Goal: Obtain resource: Download file/media

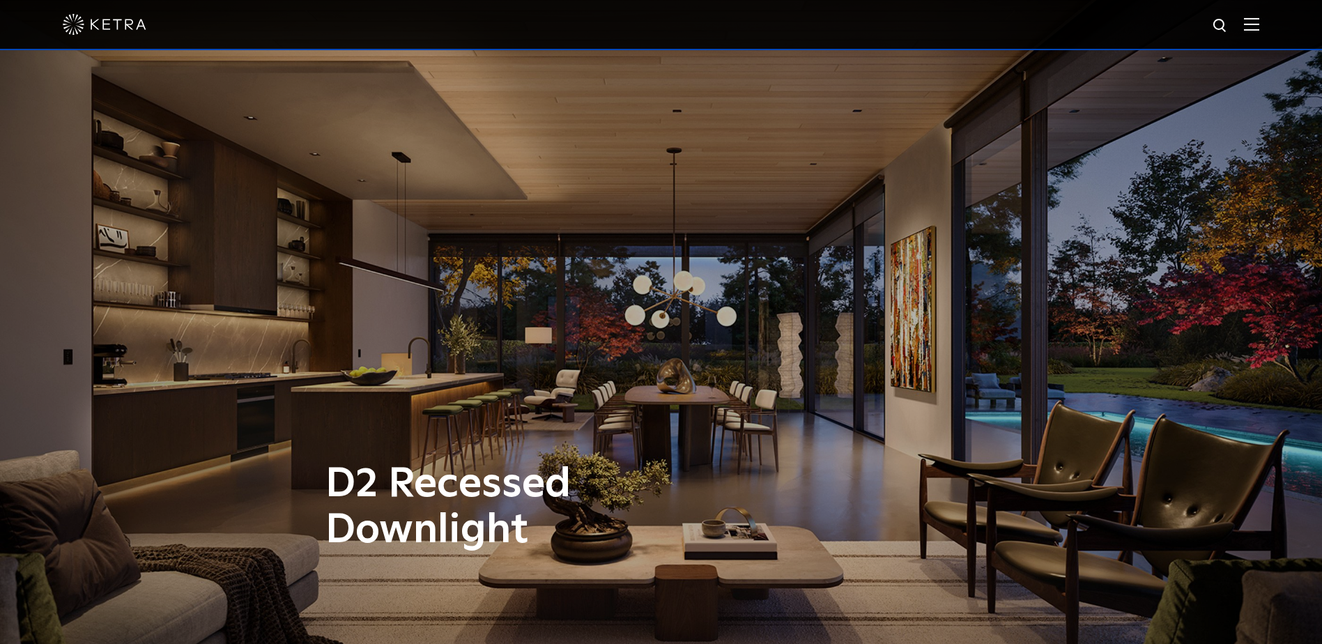
click at [1272, 30] on div at bounding box center [661, 25] width 1322 height 50
click at [1258, 21] on img at bounding box center [1251, 23] width 15 height 13
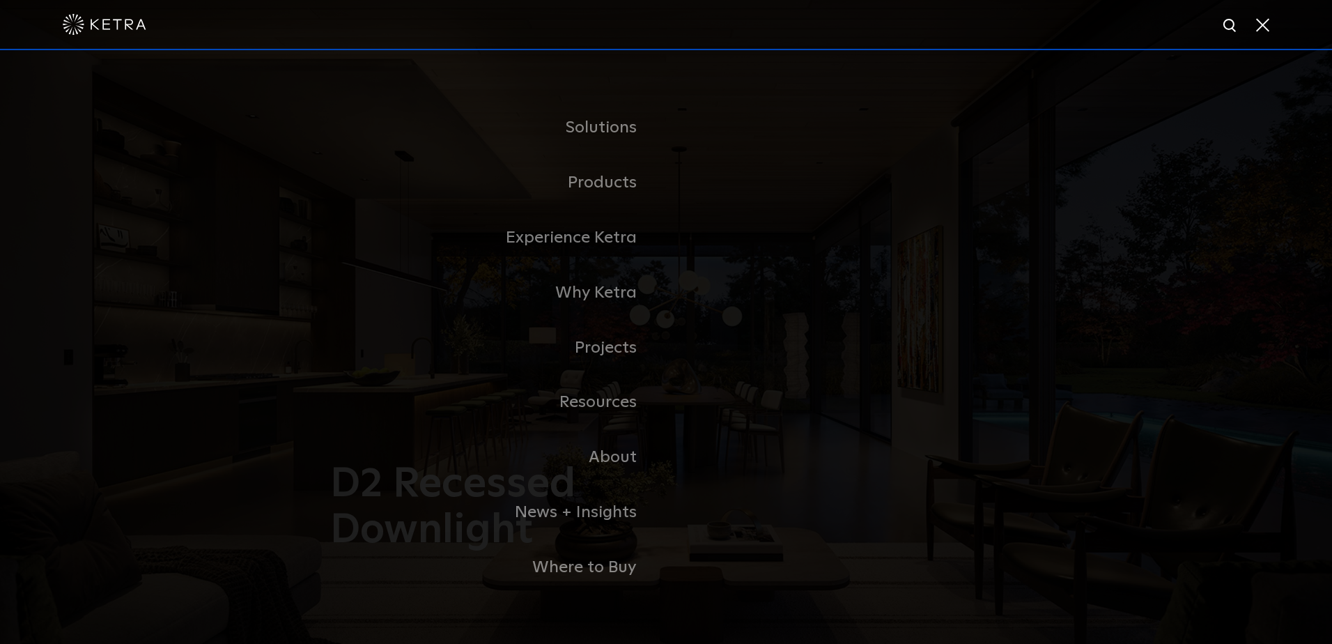
click at [1263, 20] on span at bounding box center [1261, 24] width 15 height 14
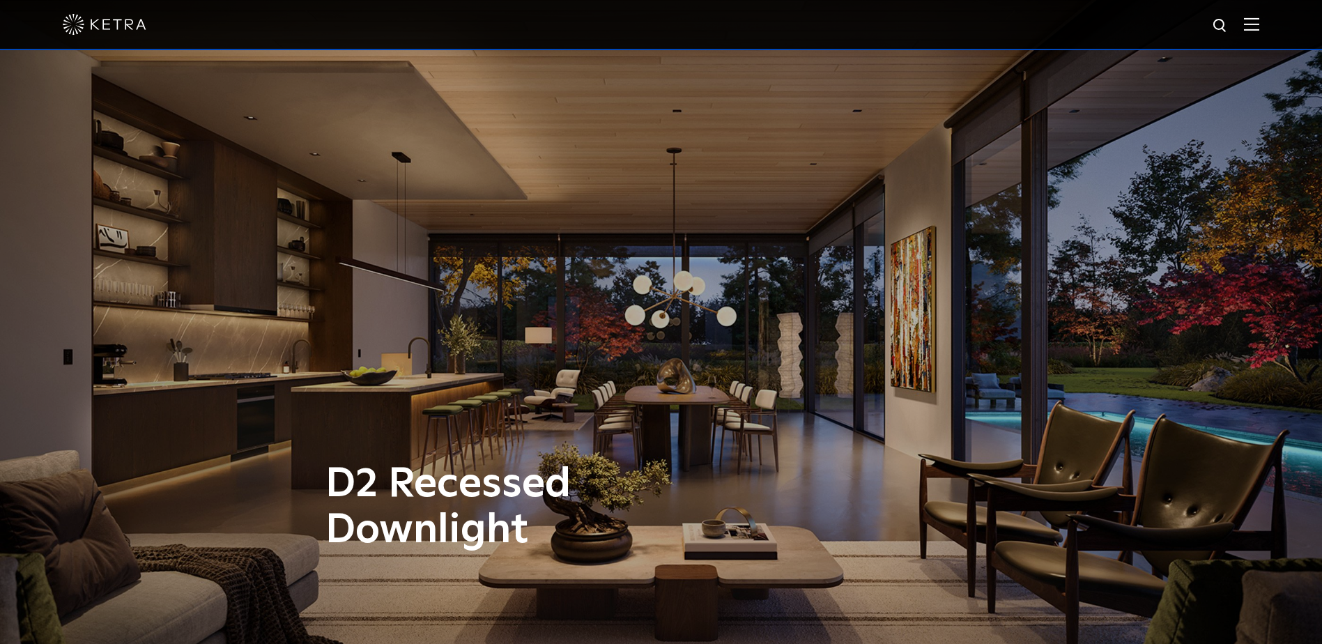
click at [1259, 26] on img at bounding box center [1251, 23] width 15 height 13
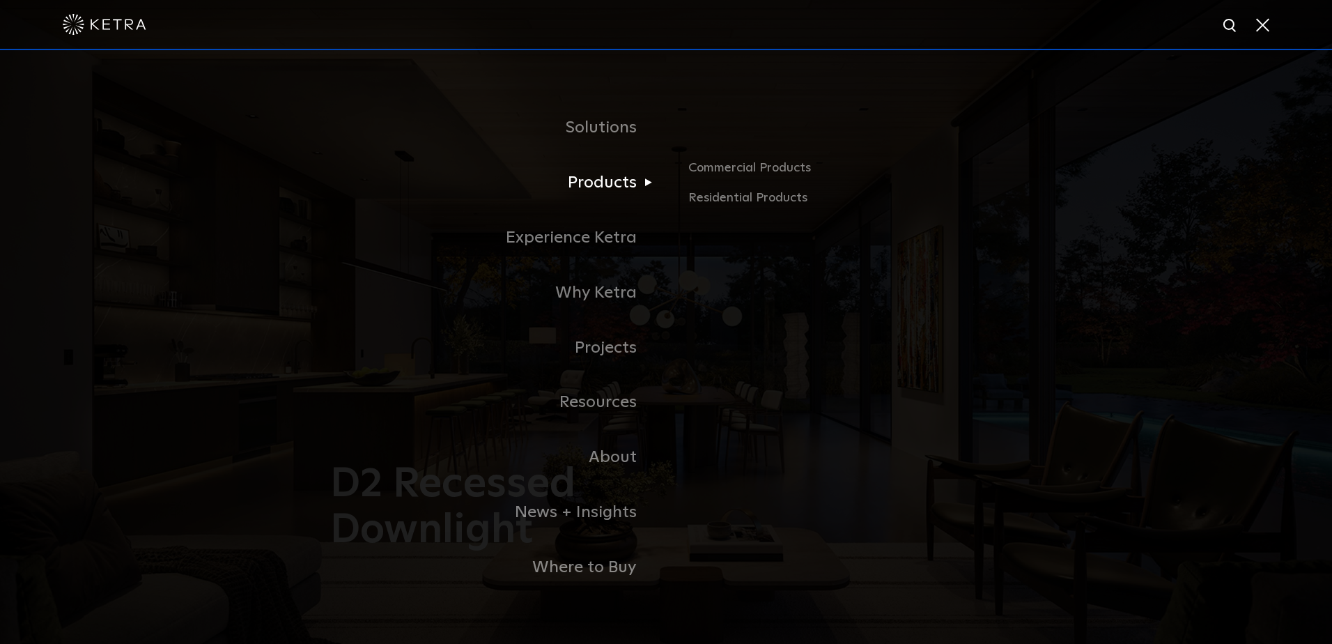
click at [611, 183] on link "Products" at bounding box center [492, 182] width 348 height 55
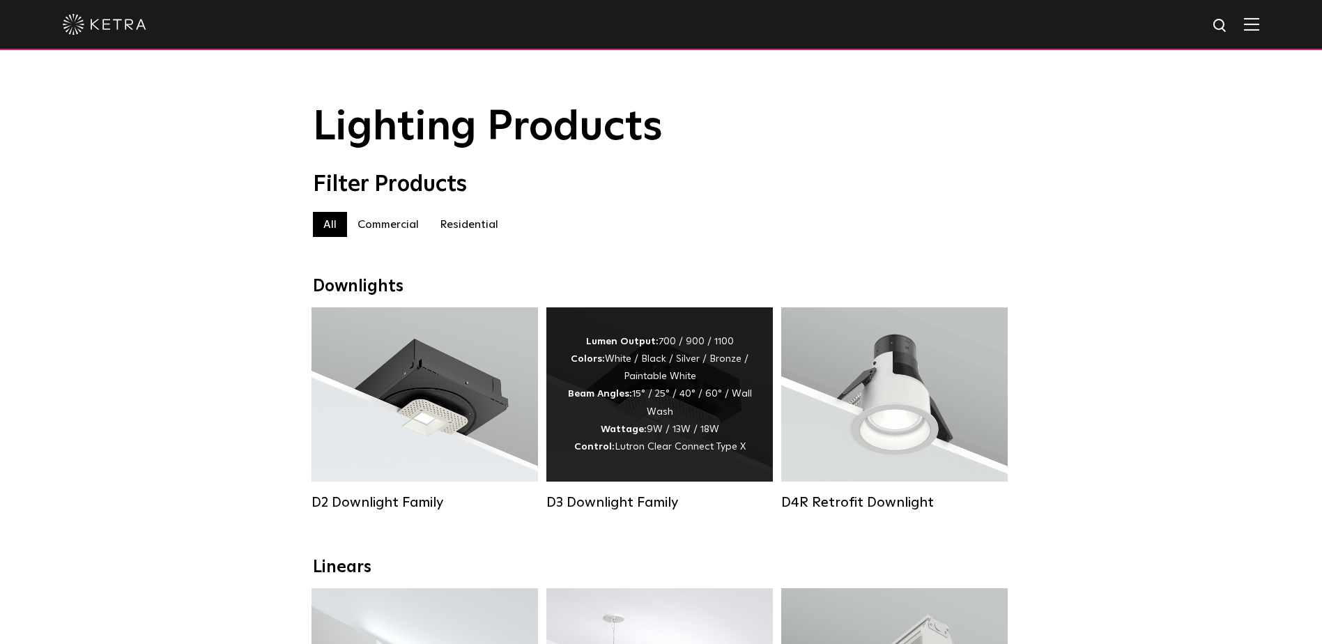
click at [650, 400] on div "Lumen Output: 700 / 900 / 1100 Colors: White / Black / Silver / Bronze / Painta…" at bounding box center [659, 394] width 185 height 123
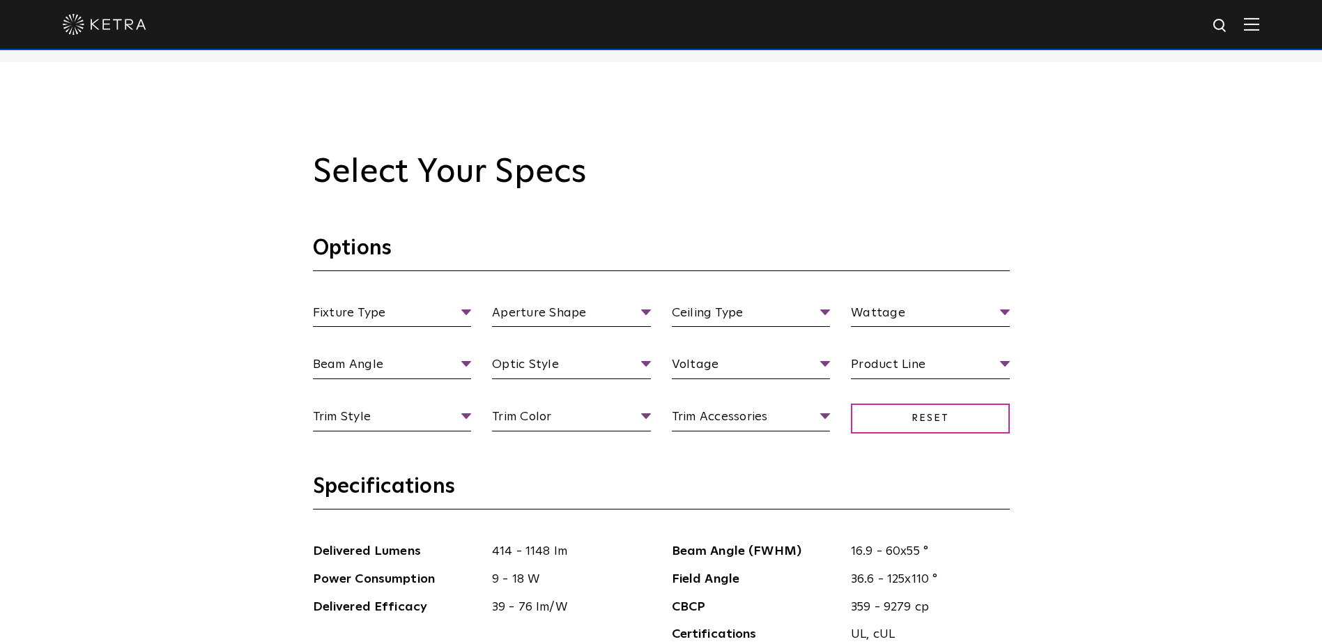
scroll to position [1324, 0]
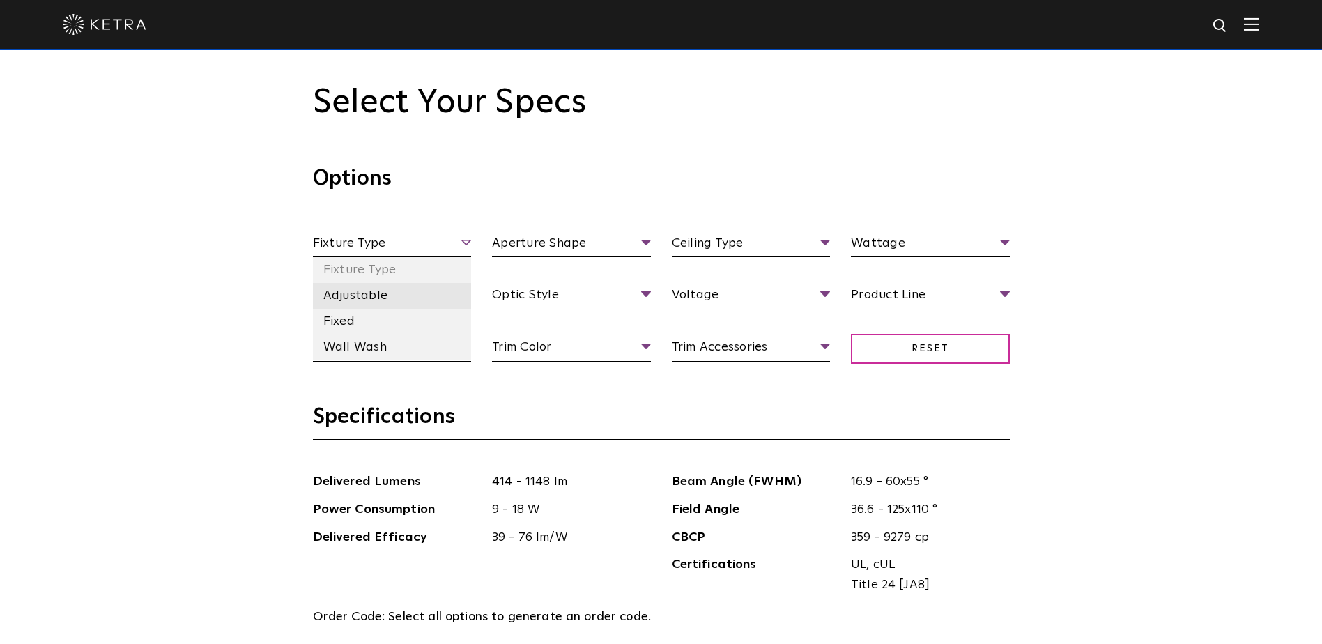
click at [433, 300] on li "Adjustable" at bounding box center [392, 296] width 159 height 26
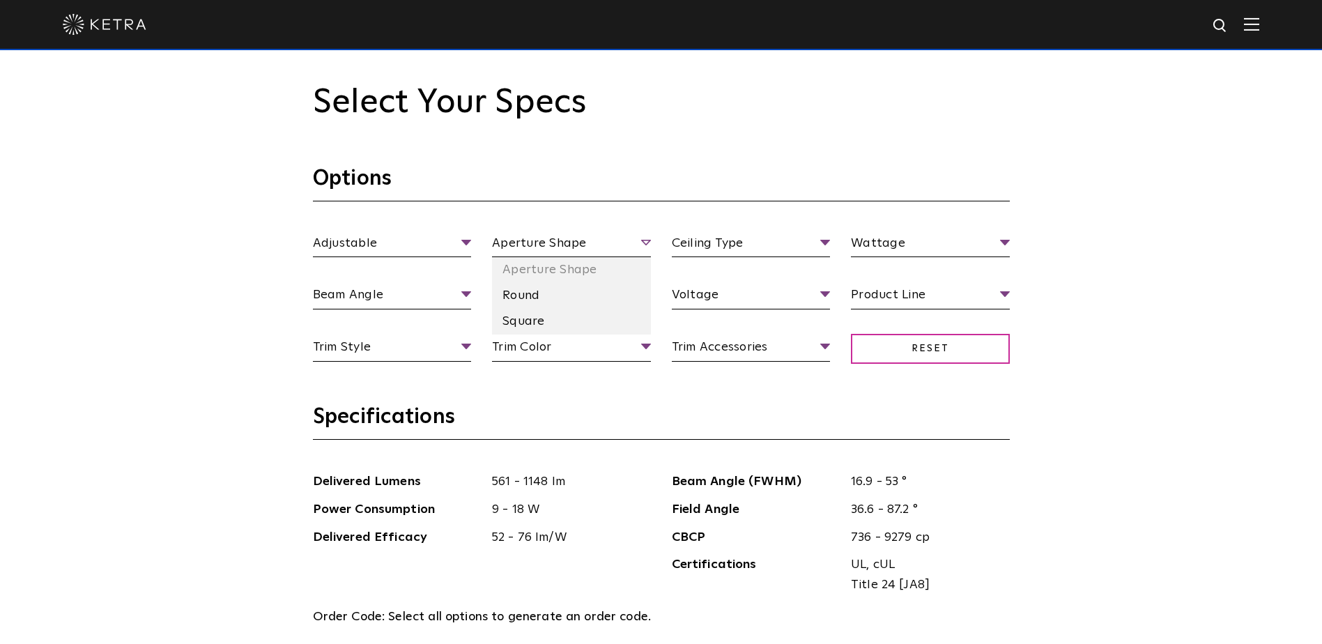
click at [553, 249] on span "Aperture Shape" at bounding box center [571, 245] width 159 height 24
click at [541, 295] on li "Round" at bounding box center [571, 296] width 159 height 26
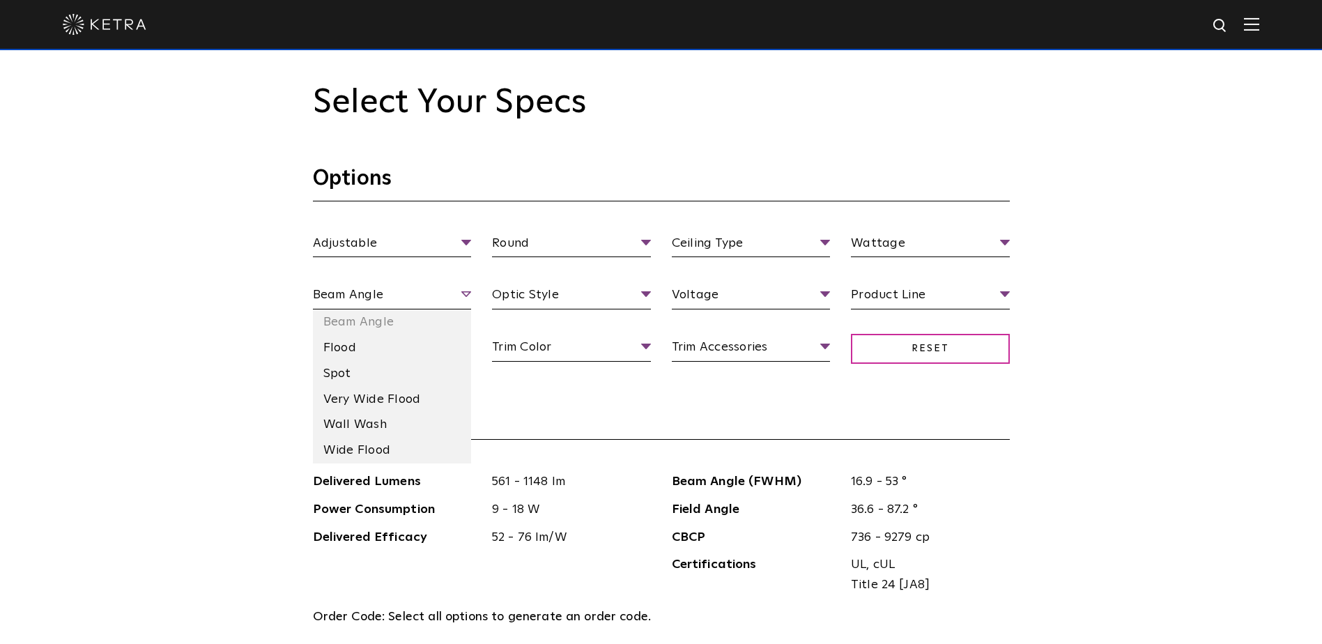
click at [413, 301] on span "Beam Angle" at bounding box center [392, 297] width 159 height 24
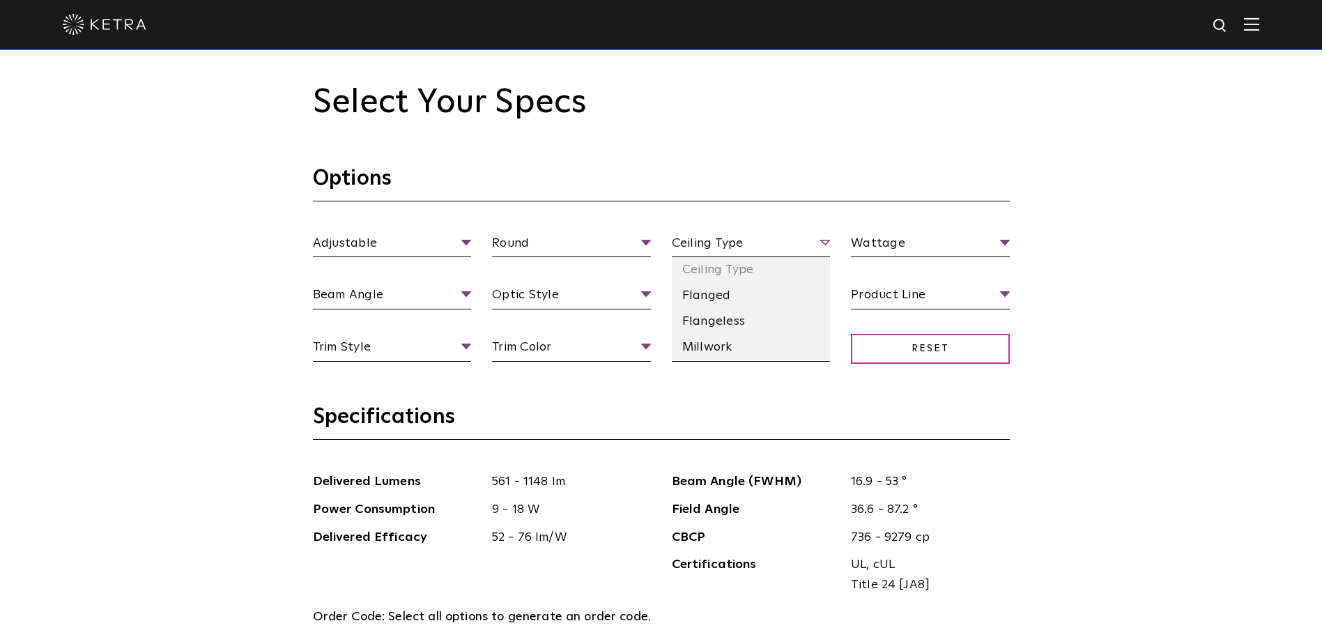
click at [725, 249] on span "Ceiling Type" at bounding box center [751, 245] width 159 height 24
click at [701, 332] on li "Flangeless" at bounding box center [751, 322] width 159 height 26
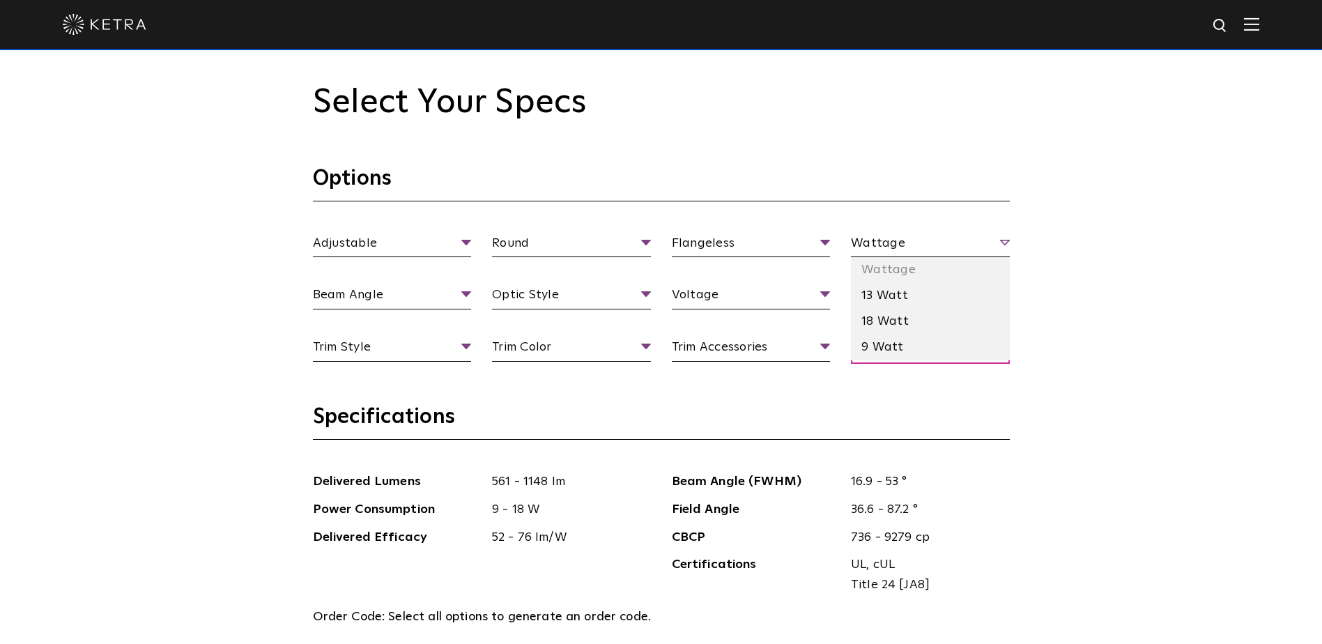
click at [936, 250] on span "Wattage" at bounding box center [930, 245] width 159 height 24
click at [938, 293] on li "13 Watt" at bounding box center [930, 296] width 159 height 26
click at [902, 382] on li "Residential" at bounding box center [930, 374] width 159 height 26
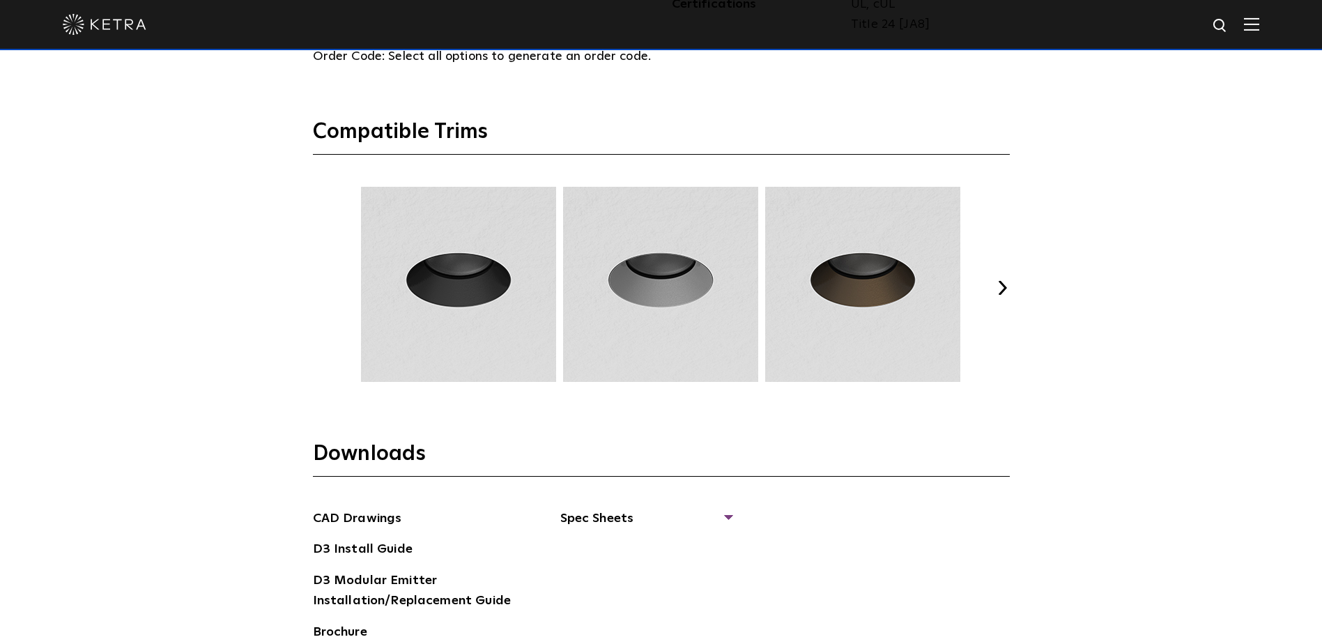
scroll to position [1951, 0]
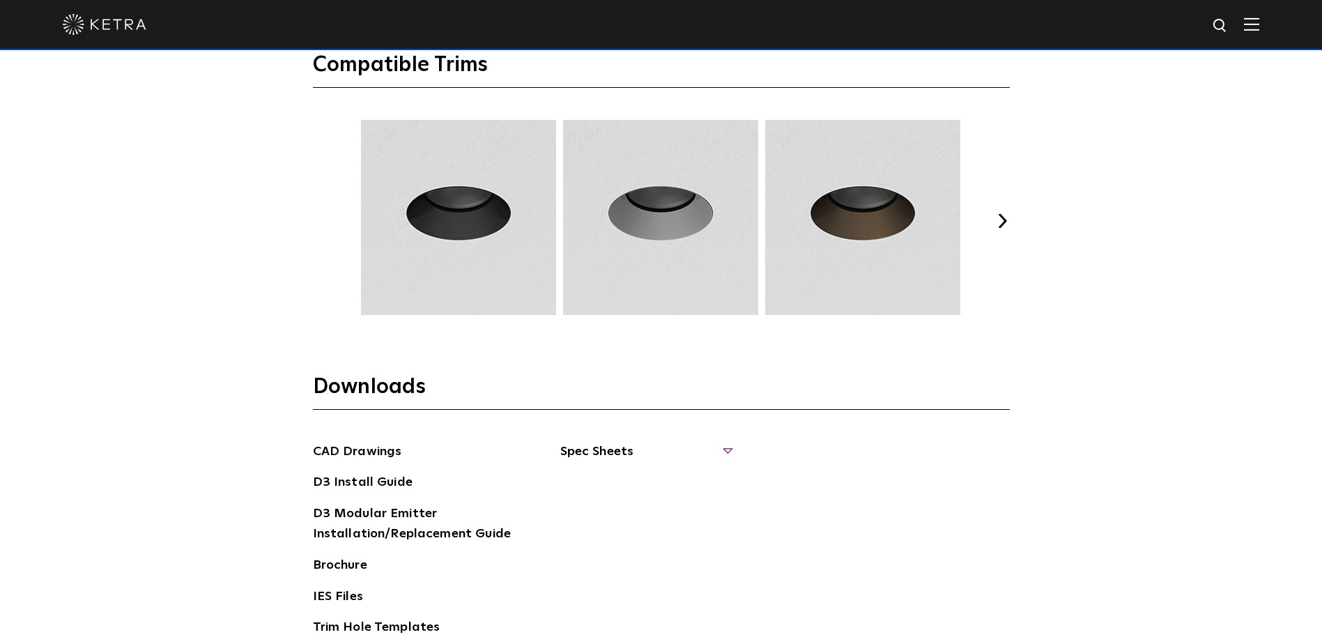
click at [710, 447] on span "Spec Sheets" at bounding box center [645, 457] width 171 height 31
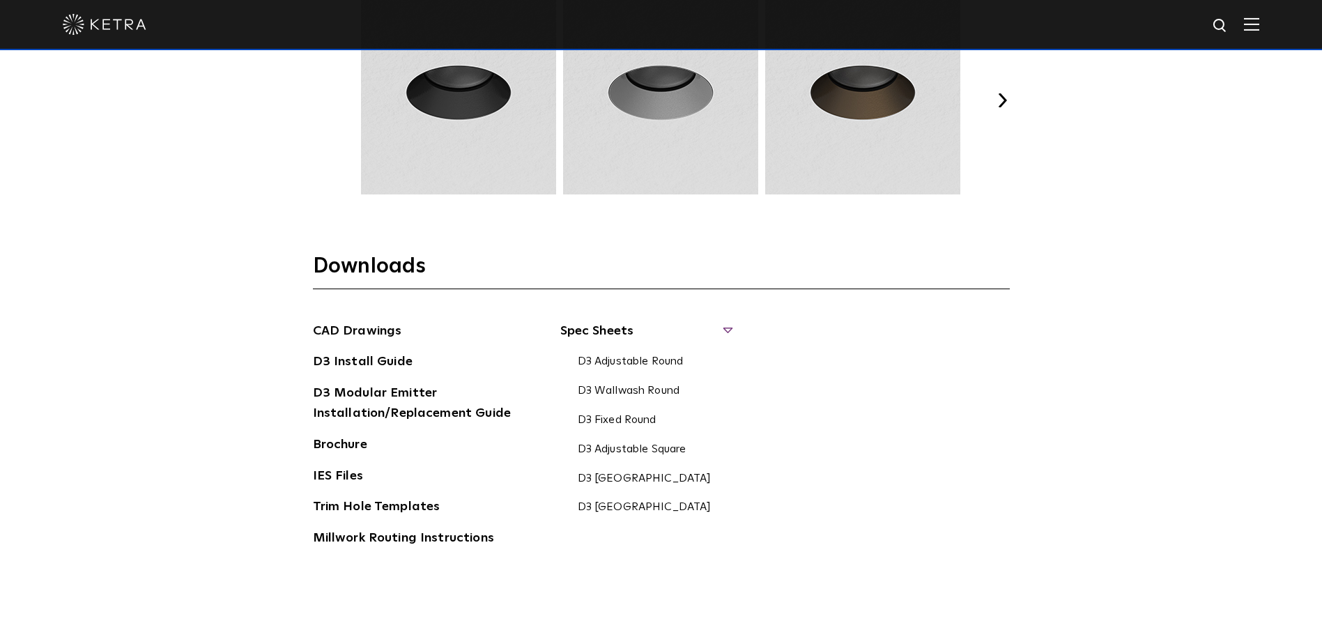
scroll to position [2091, 0]
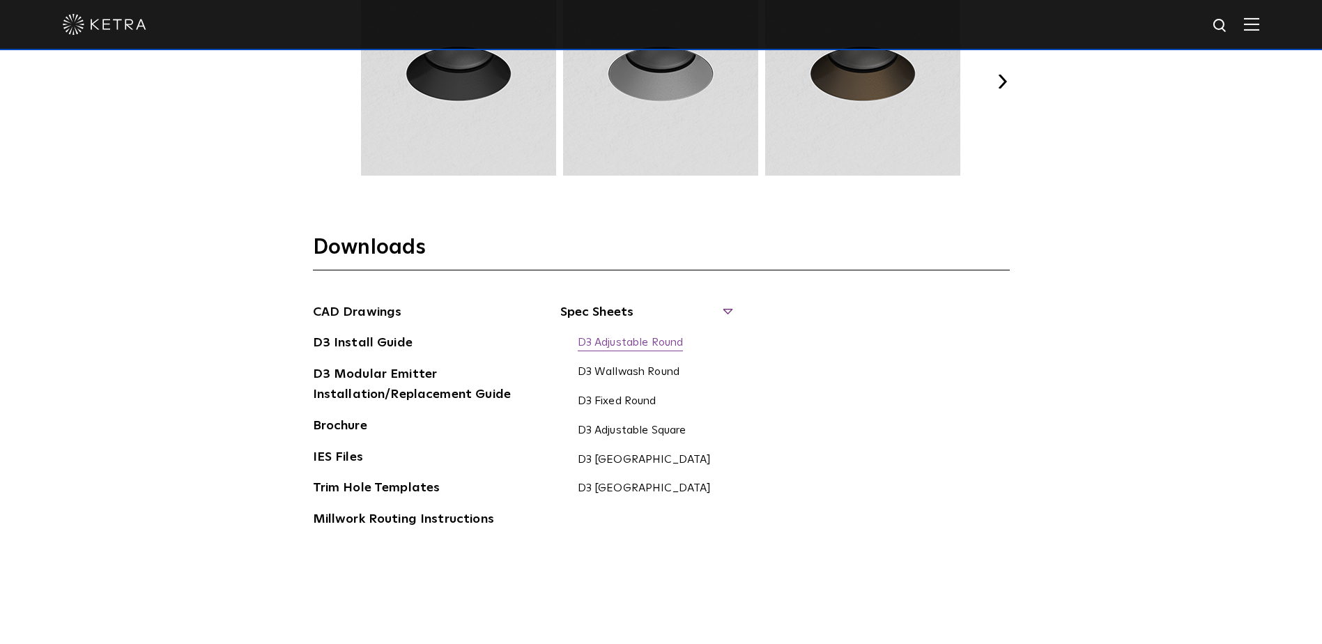
click at [636, 340] on link "D3 Adjustable Round" at bounding box center [631, 343] width 106 height 15
click at [641, 397] on link "D3 Fixed Round" at bounding box center [617, 401] width 79 height 15
click at [637, 374] on link "D3 Wallwash Round" at bounding box center [629, 372] width 102 height 15
